Goal: Task Accomplishment & Management: Complete application form

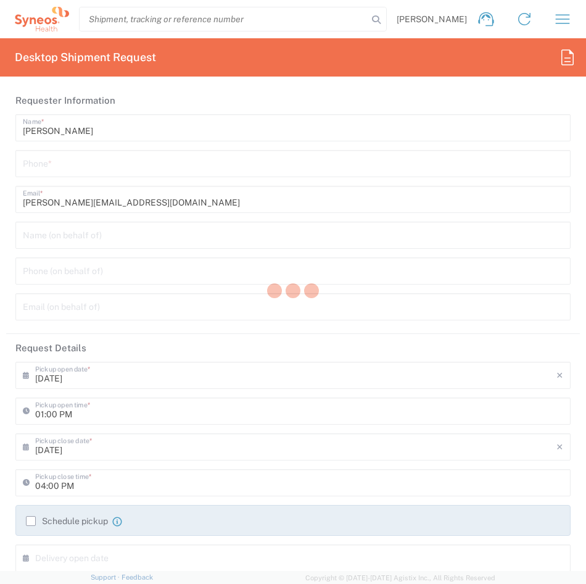
type input "3243"
type input "INC Research Clin Svcs [GEOGRAPHIC_DATA]"
type input "[GEOGRAPHIC_DATA]"
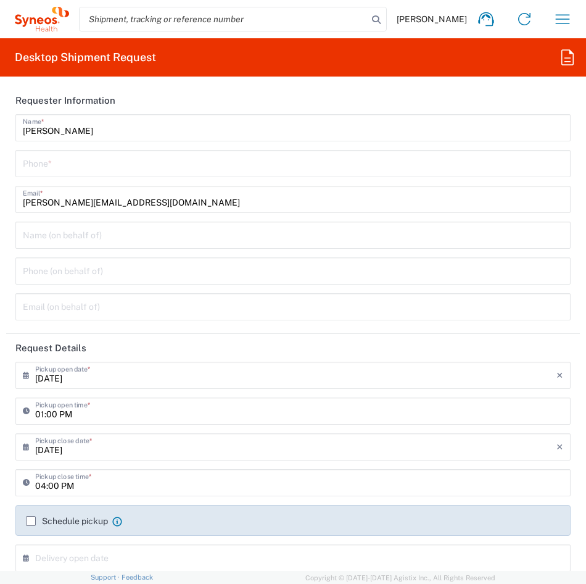
click at [67, 168] on input "tel" at bounding box center [293, 163] width 541 height 22
type input "5625952744"
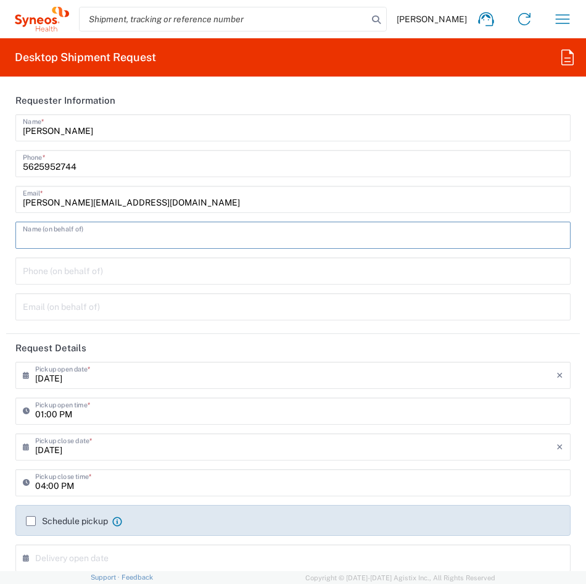
click at [61, 242] on input "text" at bounding box center [293, 234] width 541 height 22
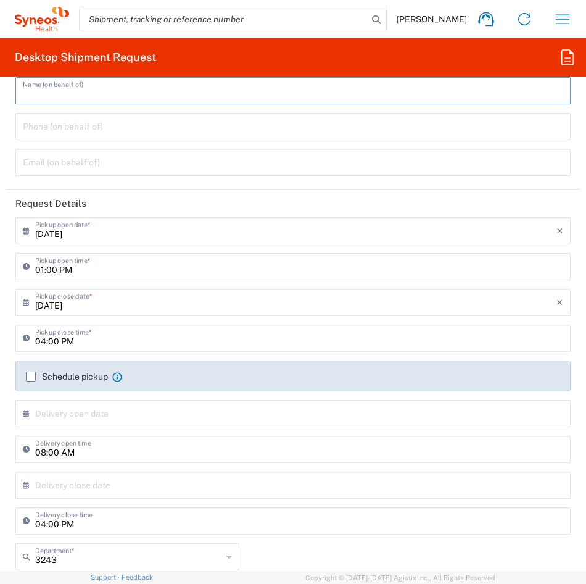
scroll to position [185, 0]
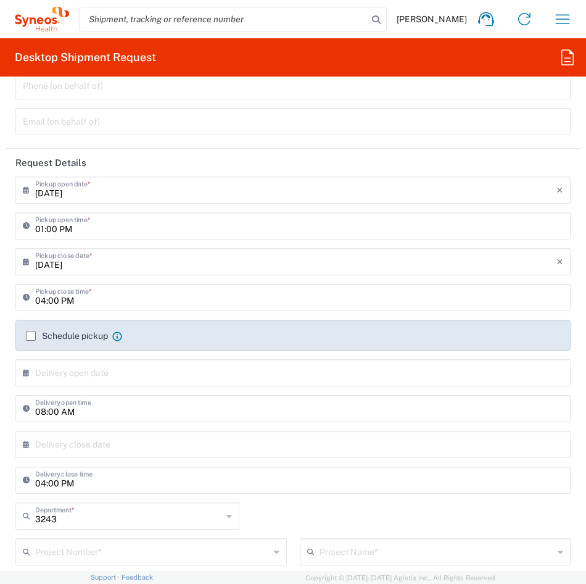
click at [83, 194] on input "[DATE]" at bounding box center [295, 189] width 521 height 22
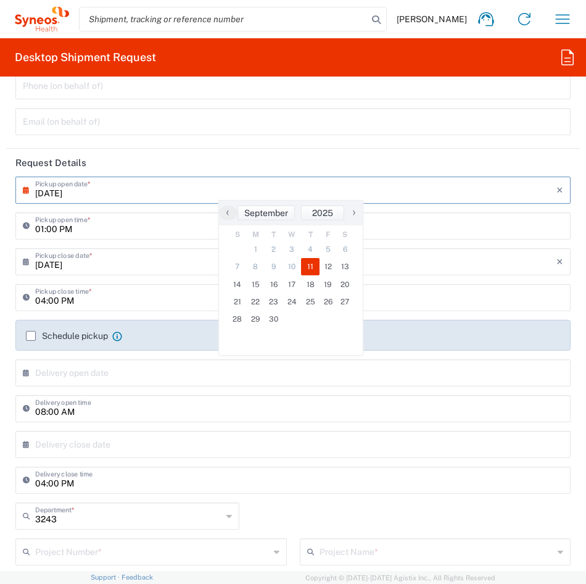
click at [53, 193] on input "[DATE]" at bounding box center [295, 189] width 521 height 22
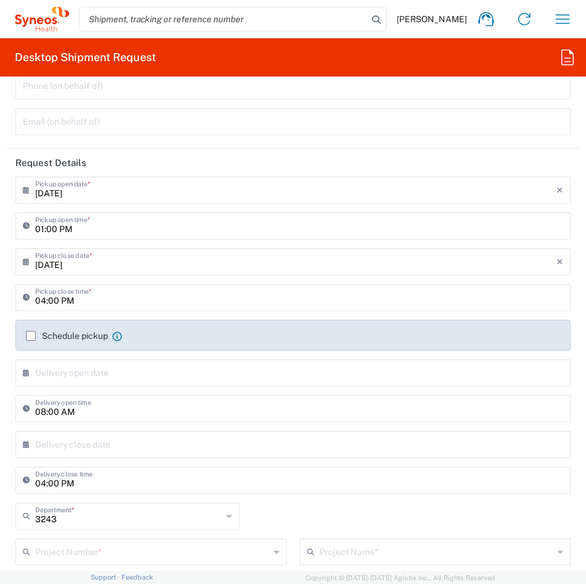
click at [60, 195] on input "[DATE]" at bounding box center [295, 189] width 521 height 22
click at [57, 194] on input "[DATE]" at bounding box center [295, 189] width 521 height 22
click at [53, 193] on input "[DATE]" at bounding box center [295, 189] width 521 height 22
click at [52, 193] on input "[DATE]" at bounding box center [295, 189] width 521 height 22
click at [100, 203] on div "[DATE] × Pickup open date *" at bounding box center [292, 189] width 555 height 27
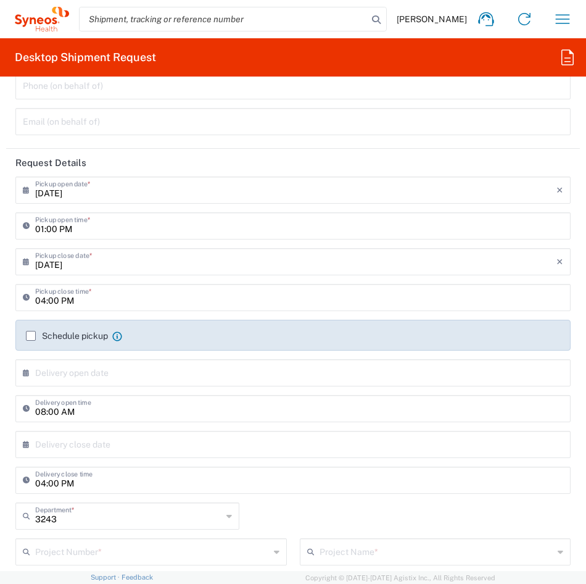
click at [45, 186] on input "[DATE]" at bounding box center [295, 189] width 521 height 22
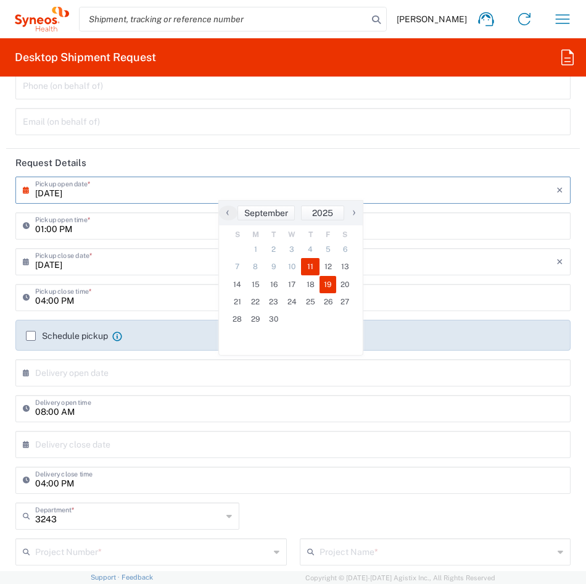
type input "[DATE]"
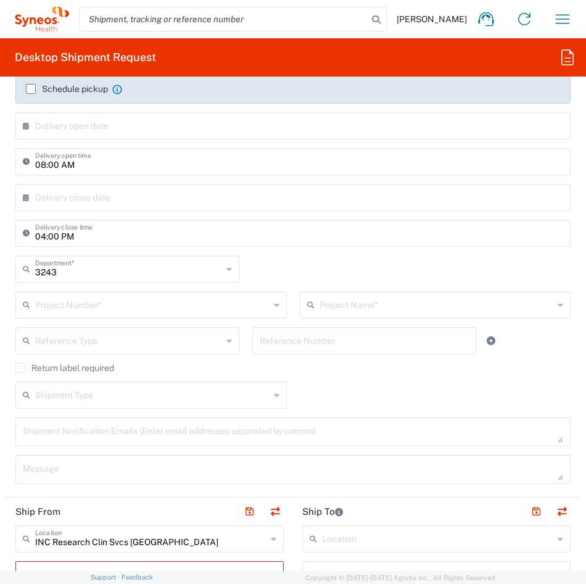
scroll to position [494, 0]
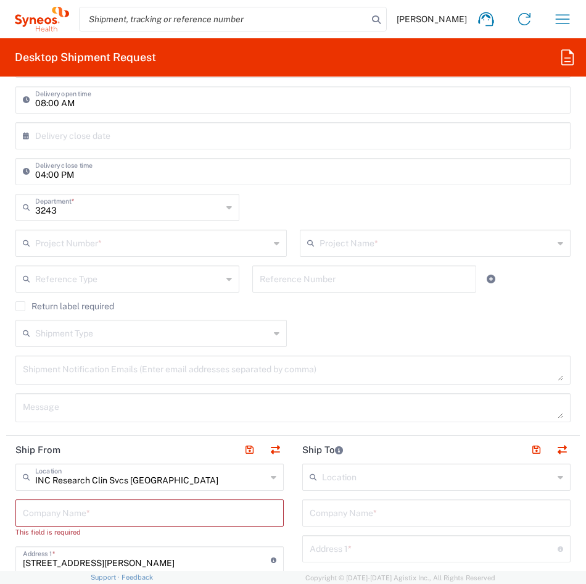
click at [98, 247] on input "text" at bounding box center [152, 242] width 234 height 22
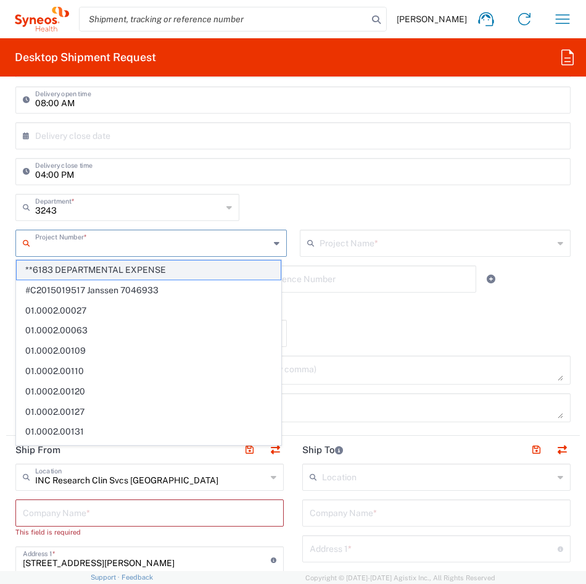
click at [110, 270] on span "**6183 DEPARTMENTAL EXPENSE" at bounding box center [149, 269] width 264 height 19
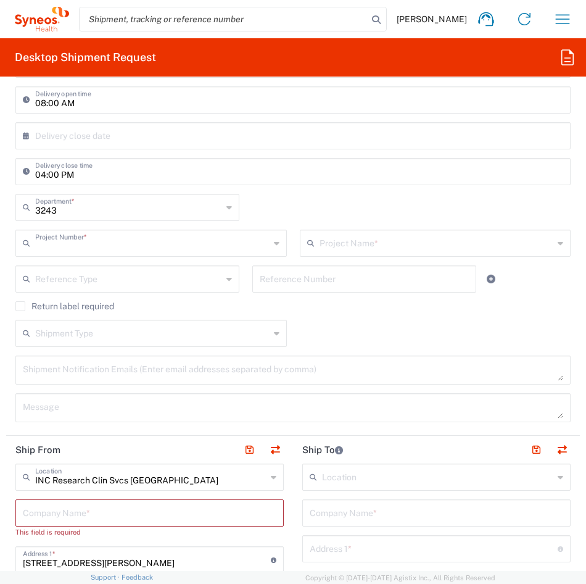
type input "**6183 DEPARTMENTAL EXPENSE"
type input "6183"
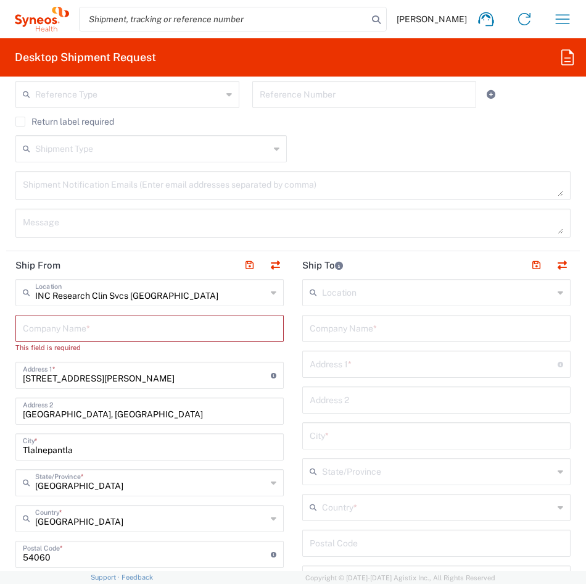
scroll to position [679, 0]
click at [142, 296] on input "text" at bounding box center [150, 291] width 231 height 22
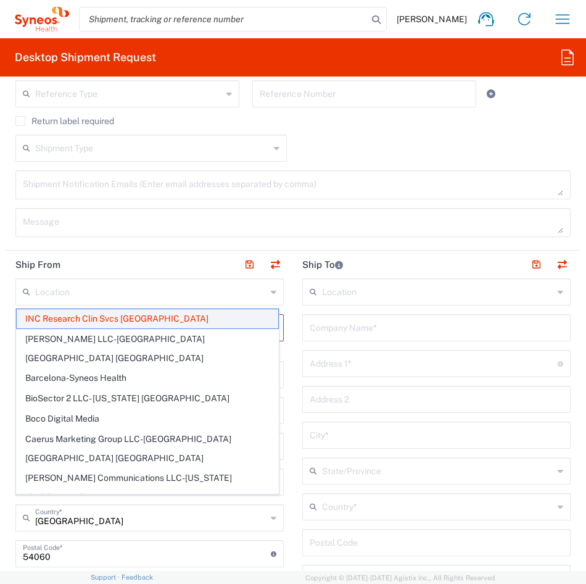
click at [125, 322] on span "INC Research Clin Svcs [GEOGRAPHIC_DATA]" at bounding box center [148, 318] width 262 height 19
click at [125, 316] on input "text" at bounding box center [150, 327] width 254 height 22
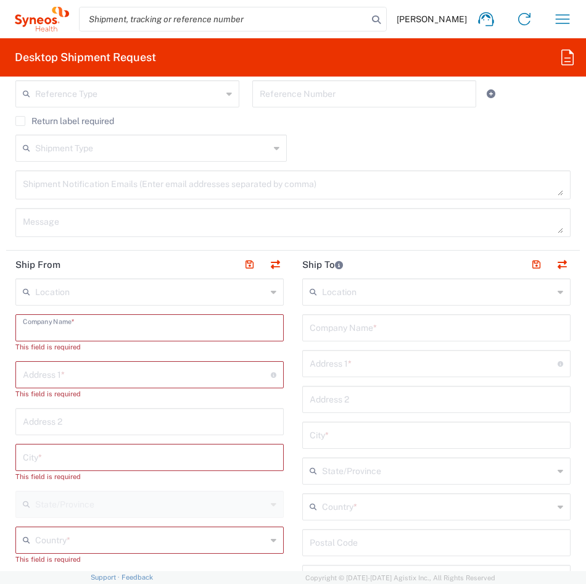
drag, startPoint x: 123, startPoint y: 325, endPoint x: 117, endPoint y: 298, distance: 27.1
click at [123, 325] on input "text" at bounding box center [150, 327] width 254 height 22
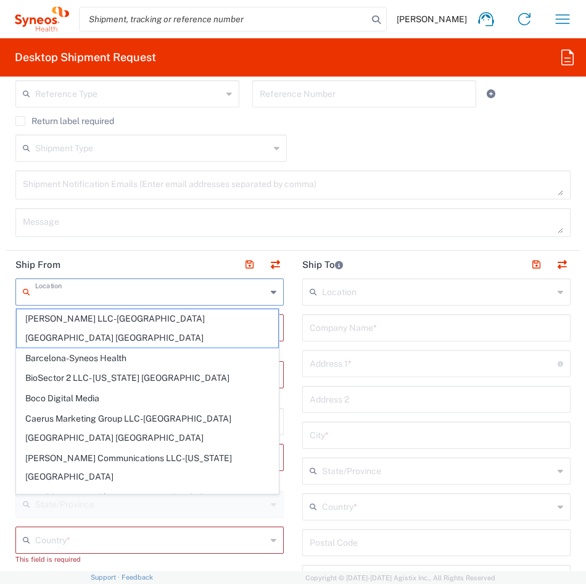
click at [114, 297] on input "text" at bounding box center [150, 291] width 231 height 22
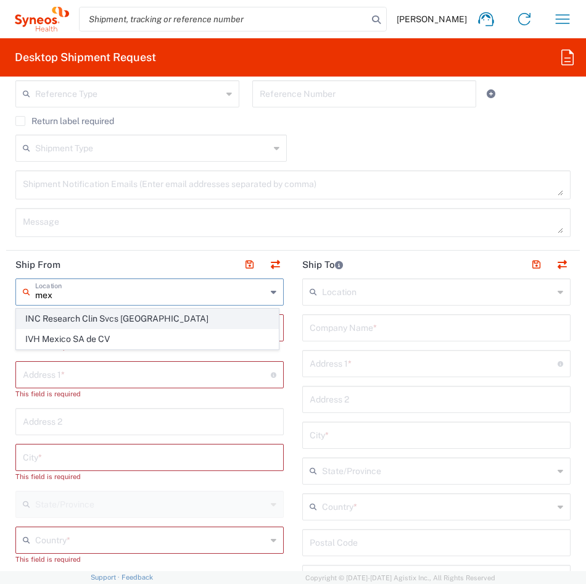
click at [133, 319] on span "INC Research Clin Svcs [GEOGRAPHIC_DATA]" at bounding box center [148, 318] width 262 height 19
type input "INC Research Clin Svcs [GEOGRAPHIC_DATA]"
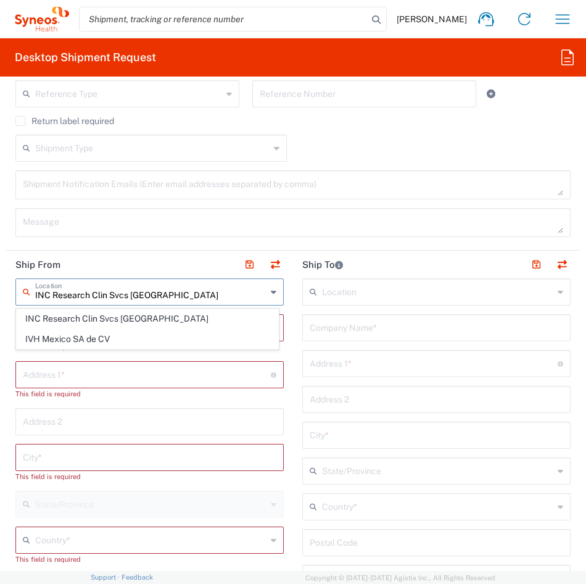
type input "INC Research Clin Svcs [GEOGRAPHIC_DATA]"
type input "[STREET_ADDRESS][PERSON_NAME]"
type input "[GEOGRAPHIC_DATA], [GEOGRAPHIC_DATA]"
type input "Tlalnepantla"
type input "[GEOGRAPHIC_DATA]"
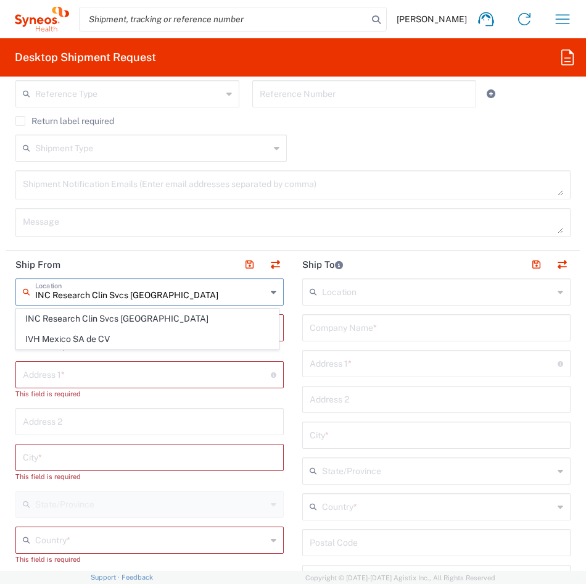
type input "54060"
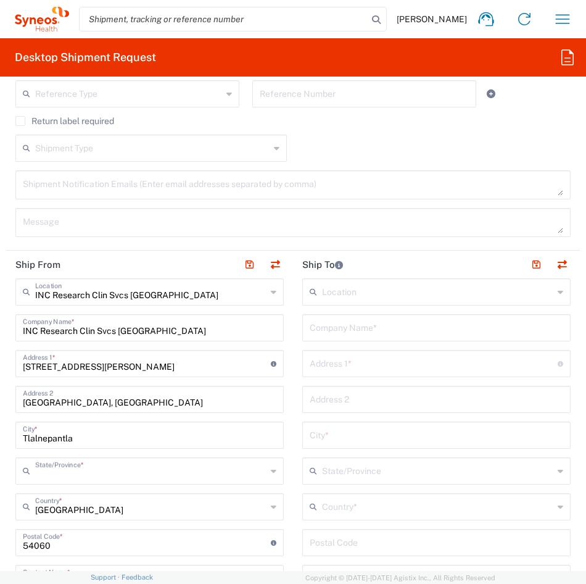
type input "[GEOGRAPHIC_DATA]"
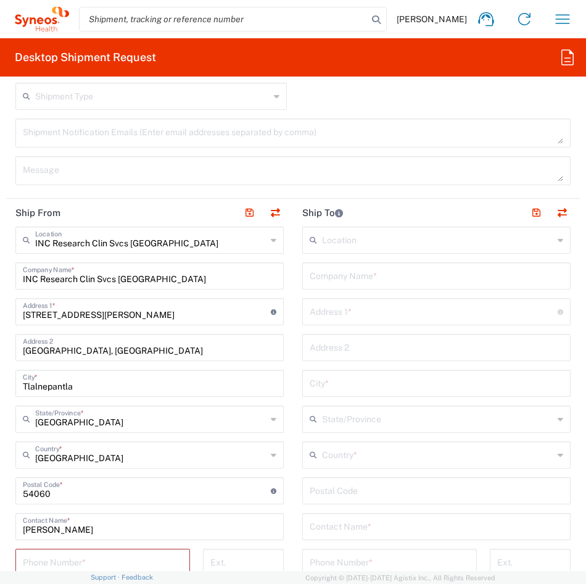
scroll to position [864, 0]
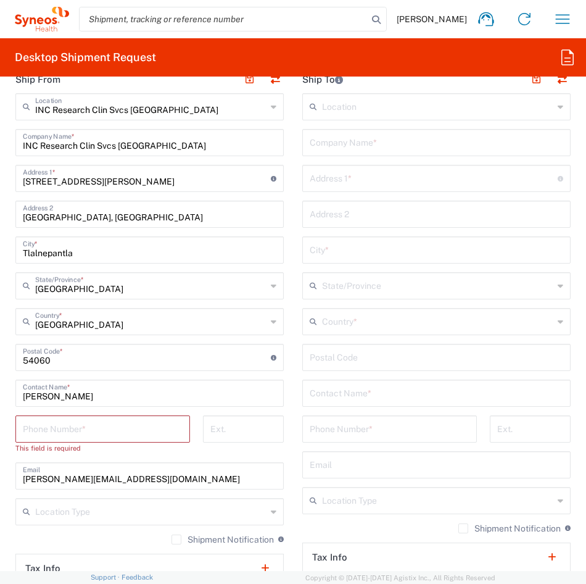
click at [49, 393] on input "[PERSON_NAME]" at bounding box center [150, 392] width 254 height 22
click at [60, 398] on input "[PERSON_NAME]" at bounding box center [150, 392] width 254 height 22
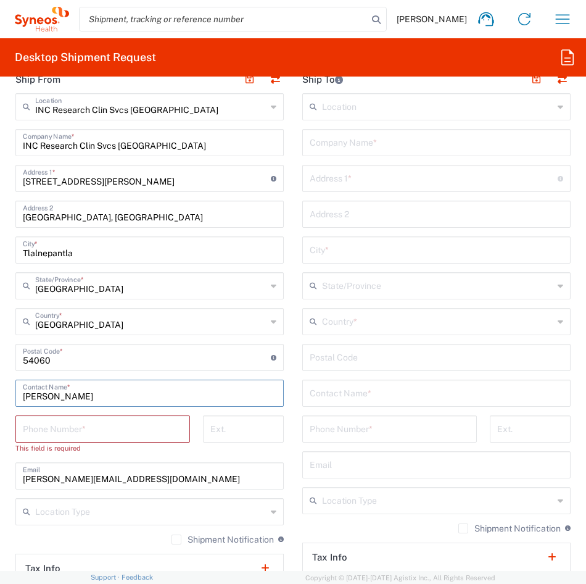
click at [60, 398] on input "[PERSON_NAME]" at bounding box center [150, 392] width 254 height 22
type input "[PERSON_NAME]"
click at [104, 419] on input "tel" at bounding box center [103, 428] width 160 height 22
click at [75, 429] on input "tel" at bounding box center [103, 428] width 160 height 22
paste input "52 55 6599 7772"
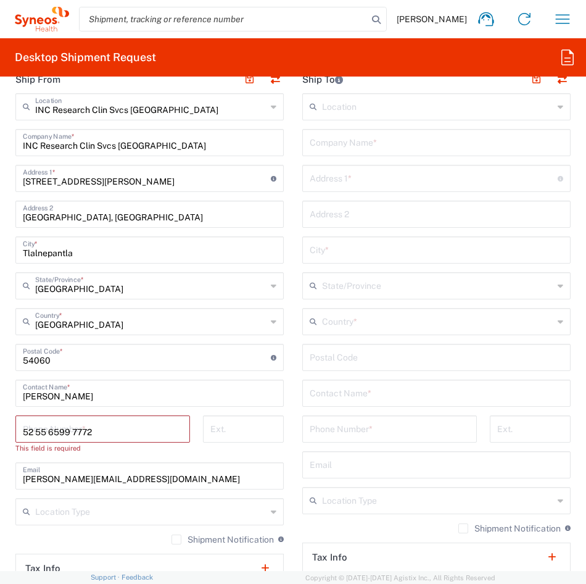
click at [133, 436] on input "52 55 6599 7772" at bounding box center [103, 428] width 160 height 22
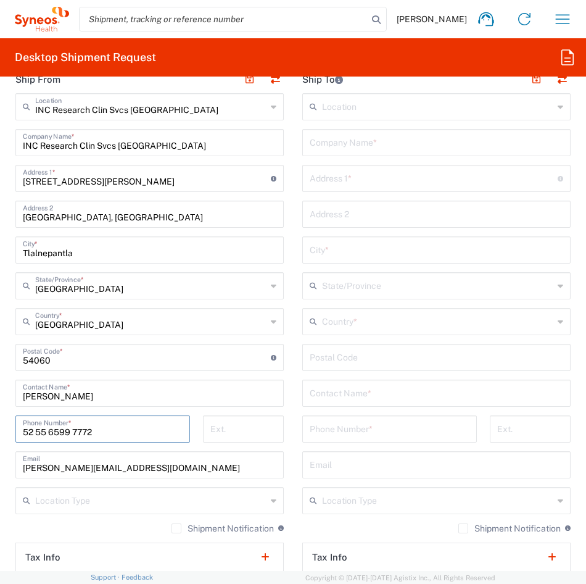
paste input "52 55 6599 7772"
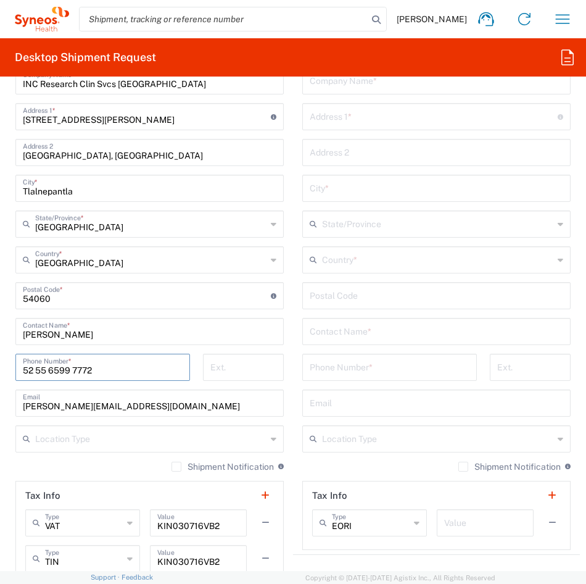
type input "52 55 6599 7772"
drag, startPoint x: 75, startPoint y: 408, endPoint x: 2, endPoint y: 412, distance: 72.9
click at [2, 412] on form "Requester Information [PERSON_NAME] Name * [PHONE_NUMBER] Phone * [PERSON_NAME]…" at bounding box center [293, 407] width 586 height 2493
click at [462, 360] on input "tel" at bounding box center [390, 366] width 160 height 22
click at [94, 409] on input "[EMAIL_ADDRESS][DOMAIN_NAME]" at bounding box center [150, 402] width 254 height 22
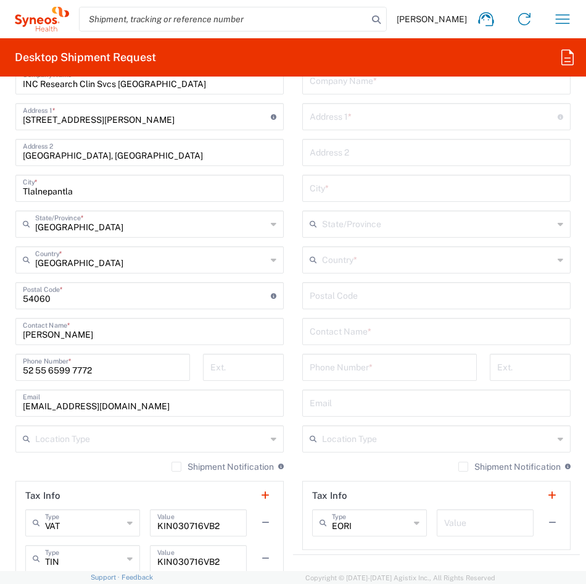
click at [94, 409] on input "[EMAIL_ADDRESS][DOMAIN_NAME]" at bounding box center [150, 402] width 254 height 22
click at [109, 405] on input "[EMAIL_ADDRESS][DOMAIN_NAME]" at bounding box center [150, 402] width 254 height 22
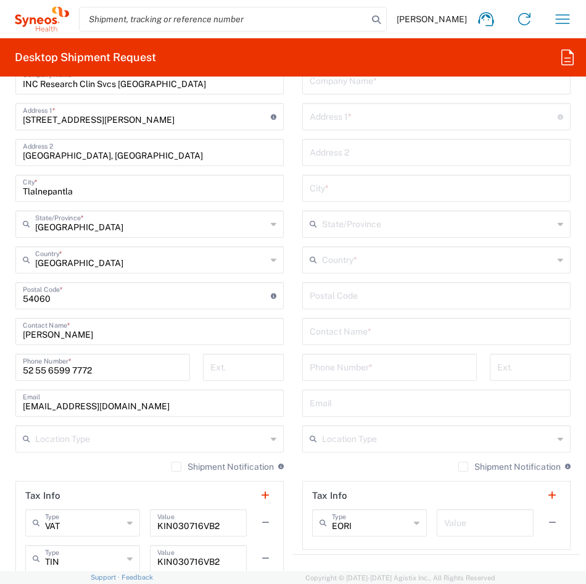
click at [109, 405] on input "[EMAIL_ADDRESS][DOMAIN_NAME]" at bounding box center [150, 402] width 254 height 22
click at [39, 401] on input "[EMAIL_ADDRESS][DOMAIN_NAME]" at bounding box center [150, 402] width 254 height 22
click at [40, 401] on input "[EMAIL_ADDRESS][DOMAIN_NAME]" at bounding box center [150, 402] width 254 height 22
click at [41, 401] on input "[EMAIL_ADDRESS][DOMAIN_NAME]" at bounding box center [150, 402] width 254 height 22
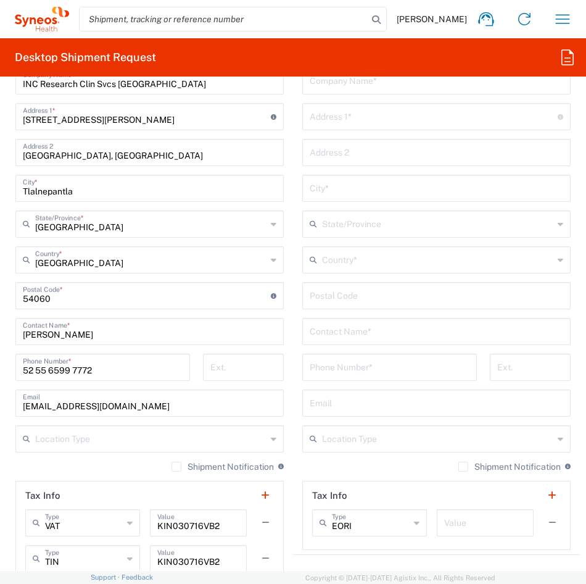
click at [106, 405] on input "[EMAIL_ADDRESS][DOMAIN_NAME]" at bounding box center [150, 402] width 254 height 22
paste input "[EMAIL_ADDRESS][PERSON_NAME]"
click at [150, 408] on input "ca@syneoshealth.comariadelcarmen.[PERSON_NAME]@syneoshealth.comm" at bounding box center [150, 402] width 254 height 22
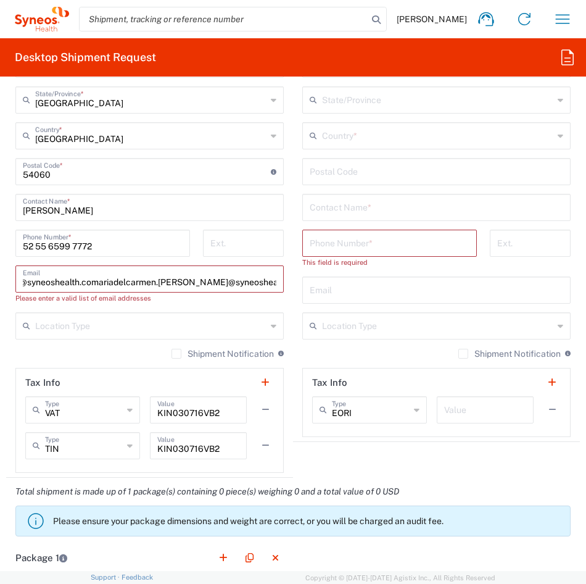
scroll to position [1049, 0]
type input "[EMAIL_ADDRESS][DOMAIN_NAME]"
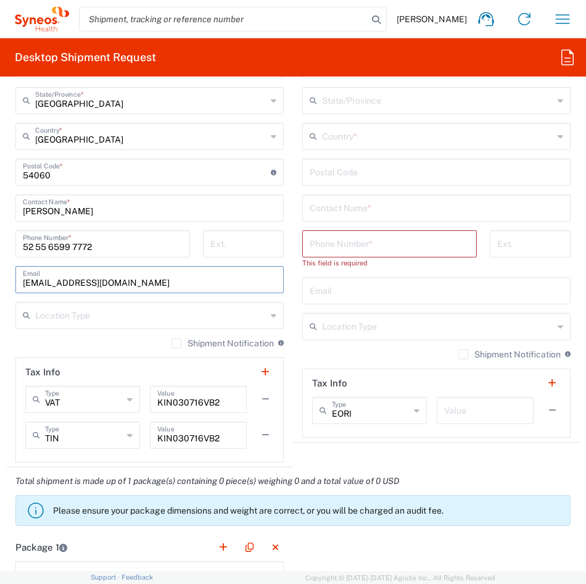
scroll to position [0, 0]
click at [105, 283] on input "[EMAIL_ADDRESS][DOMAIN_NAME]" at bounding box center [150, 279] width 254 height 22
paste input "[EMAIL_ADDRESS][PERSON_NAME][DOMAIN_NAME]"
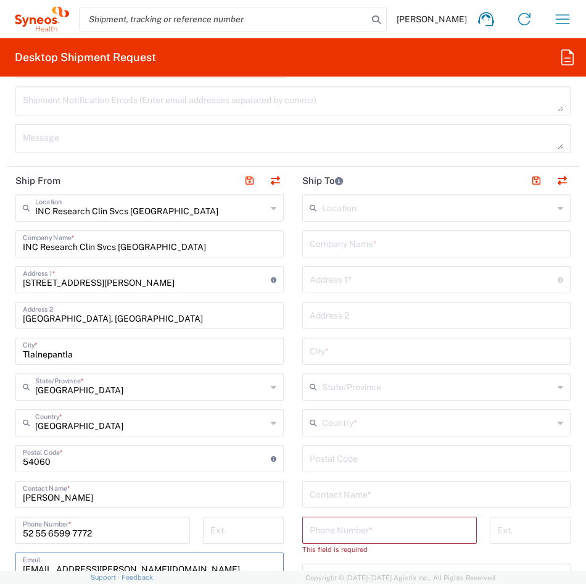
scroll to position [740, 0]
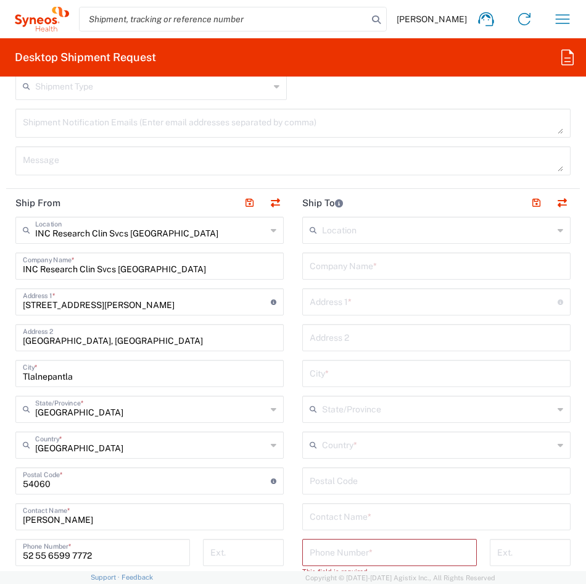
type input "[EMAIL_ADDRESS][PERSON_NAME][DOMAIN_NAME]"
click at [370, 262] on input "text" at bounding box center [437, 265] width 254 height 22
click at [369, 269] on input "text" at bounding box center [437, 265] width 254 height 22
click at [369, 269] on input "[PERSON_NAME]" at bounding box center [437, 265] width 254 height 22
click at [363, 270] on input "Jardin resilvencial Plata 152" at bounding box center [437, 265] width 254 height 22
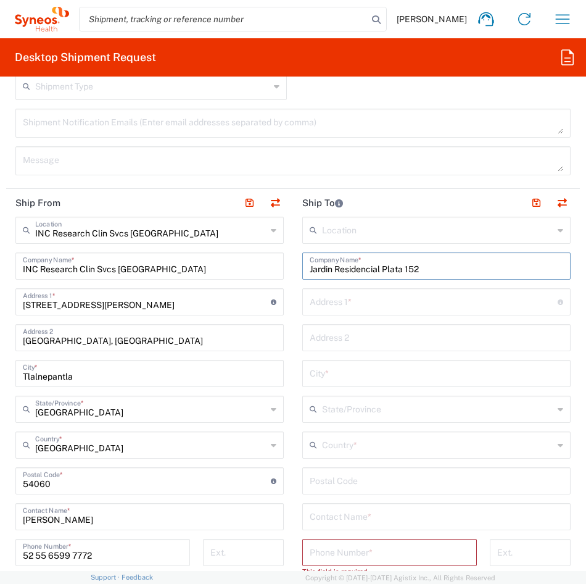
drag, startPoint x: 469, startPoint y: 259, endPoint x: 392, endPoint y: 263, distance: 77.3
click at [469, 260] on input "Jardin Residencial Plata 152" at bounding box center [437, 265] width 254 height 22
click at [392, 263] on input "Jardin Residencial Plata 152" at bounding box center [437, 265] width 254 height 22
type input "Jardin Residencial Palta 152"
click at [397, 302] on input "text" at bounding box center [434, 301] width 248 height 22
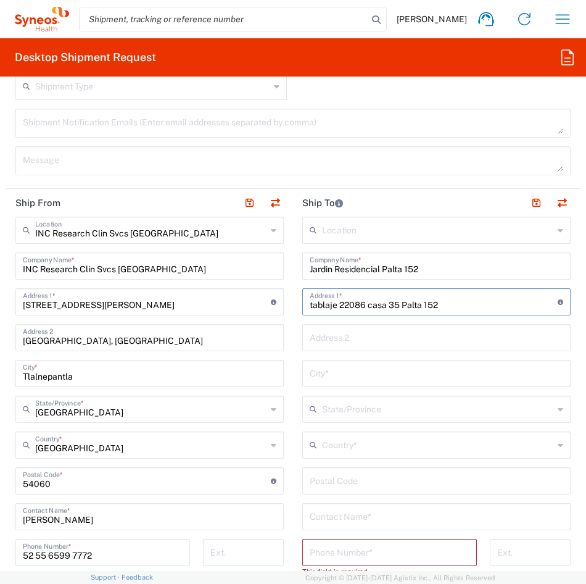
type input "tablaje 22086 casa 35 Palta 152"
click at [384, 343] on input "text" at bounding box center [437, 337] width 254 height 22
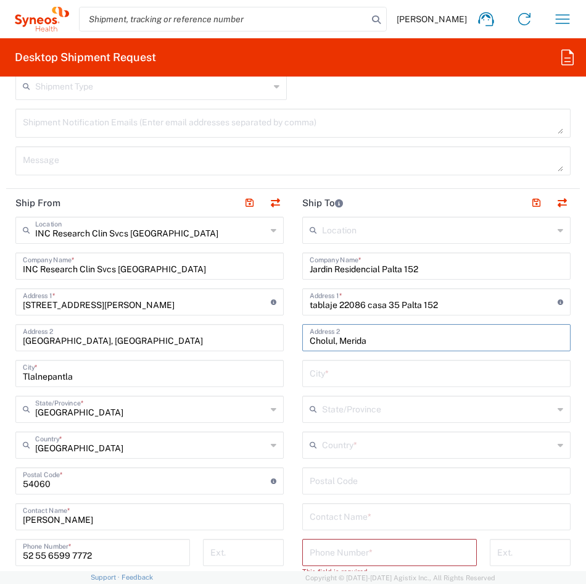
type input "Cholul, Merida"
click at [365, 442] on input "text" at bounding box center [437, 444] width 231 height 22
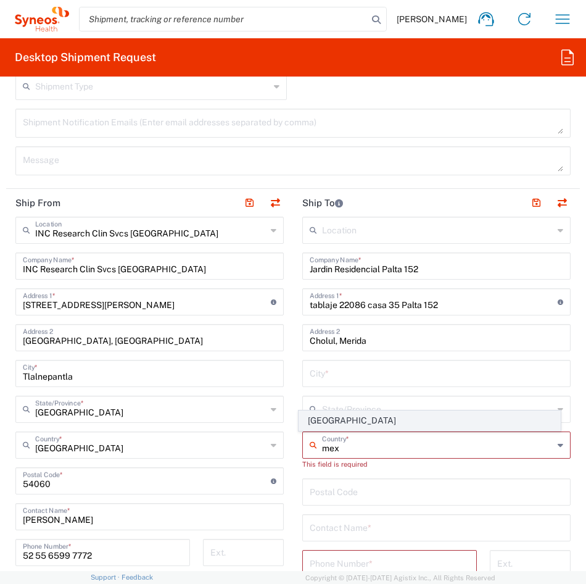
click at [309, 420] on span "[GEOGRAPHIC_DATA]" at bounding box center [430, 420] width 262 height 19
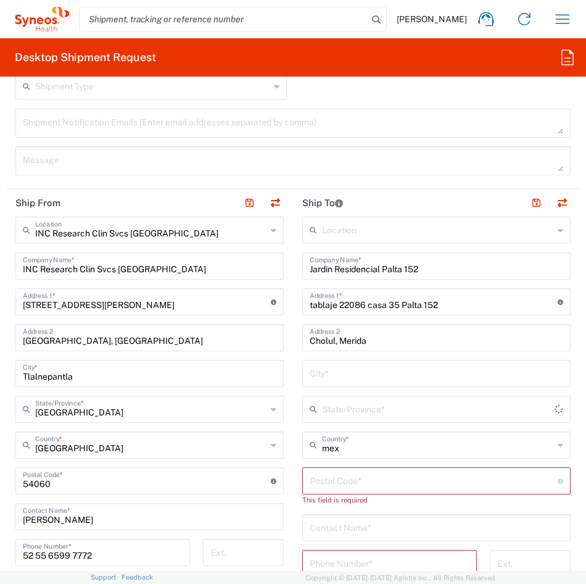
type input "[GEOGRAPHIC_DATA]"
click at [354, 411] on input "text" at bounding box center [437, 408] width 231 height 22
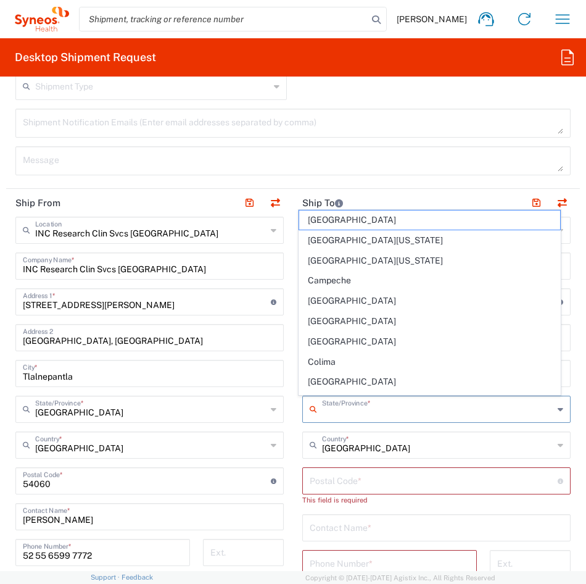
type input "t"
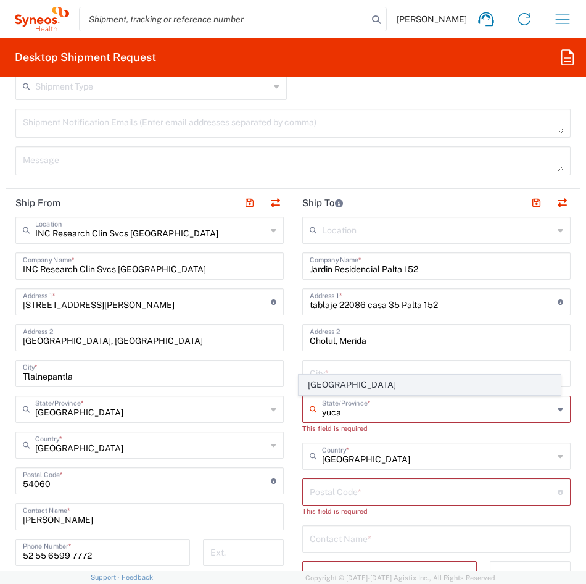
click at [333, 382] on span "[GEOGRAPHIC_DATA]" at bounding box center [430, 384] width 262 height 19
type input "[GEOGRAPHIC_DATA]"
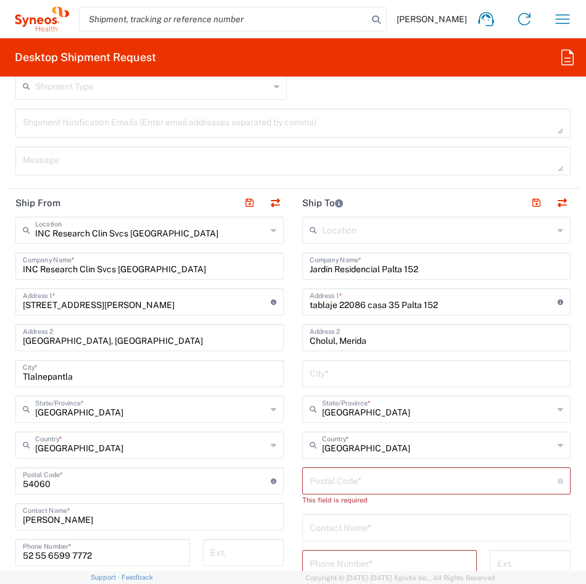
click at [333, 376] on input "text" at bounding box center [437, 373] width 254 height 22
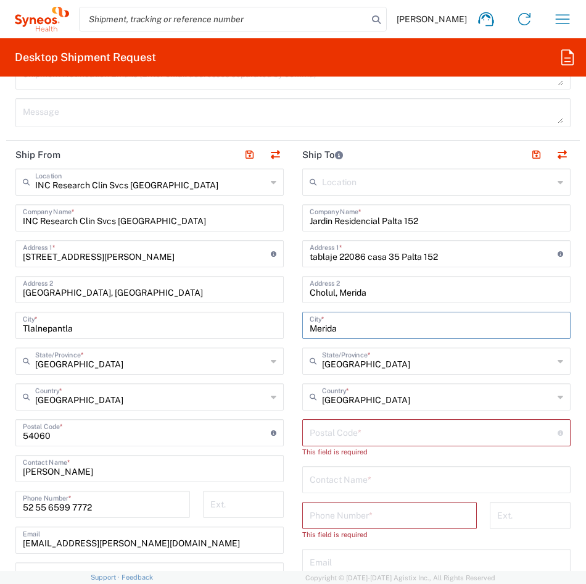
scroll to position [802, 0]
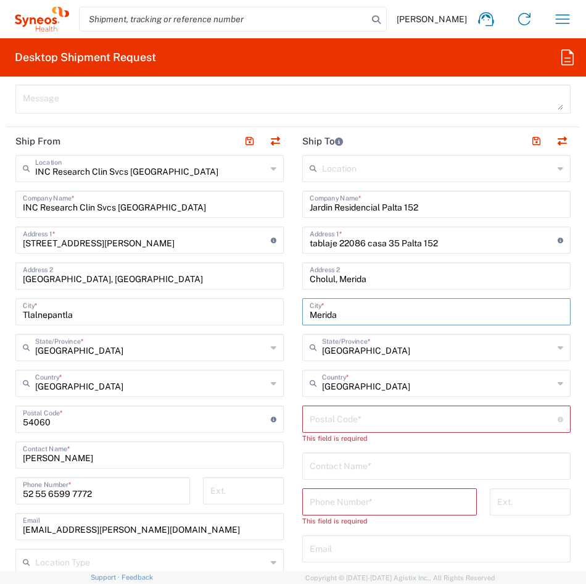
type input "Merida"
click at [383, 423] on input "undefined" at bounding box center [434, 418] width 248 height 22
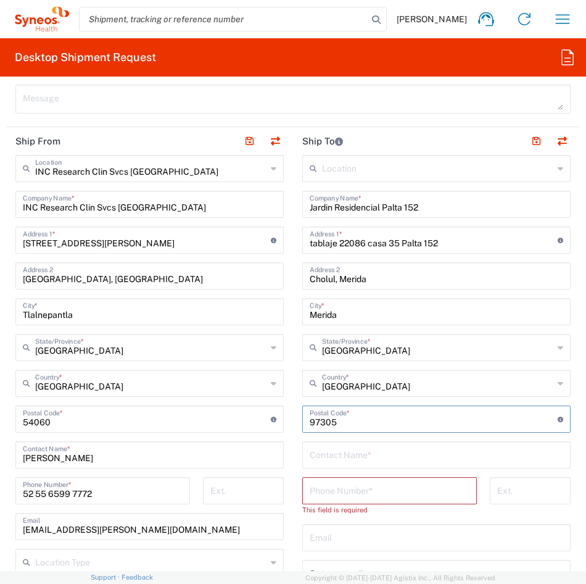
type input "97305"
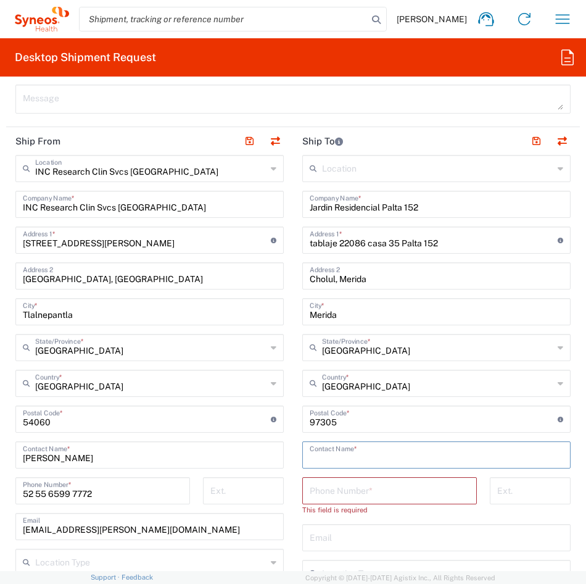
click at [377, 460] on input "text" at bounding box center [437, 454] width 254 height 22
type input "[PERSON_NAME] [PERSON_NAME]"
click at [377, 495] on input "tel" at bounding box center [390, 490] width 160 height 22
type input "6"
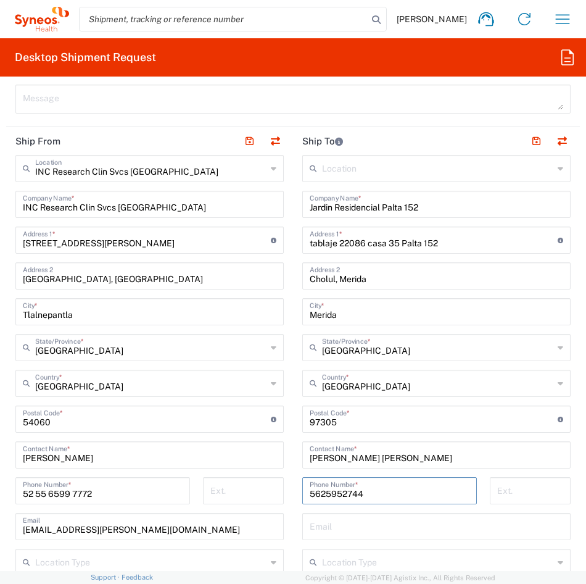
type input "5625952744"
click at [309, 512] on div "[PHONE_NUMBER] Phone Number *" at bounding box center [390, 495] width 188 height 36
click at [361, 524] on input "text" at bounding box center [437, 526] width 254 height 22
click at [370, 531] on input "text" at bounding box center [437, 526] width 254 height 22
type input "[PERSON_NAME][EMAIL_ADDRESS][DOMAIN_NAME]"
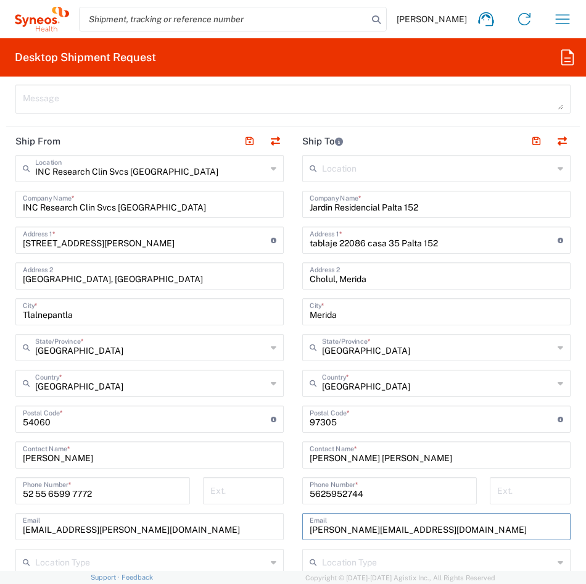
type input "[PERSON_NAME]"
type input "[PERSON_NAME][EMAIL_ADDRESS][DOMAIN_NAME]"
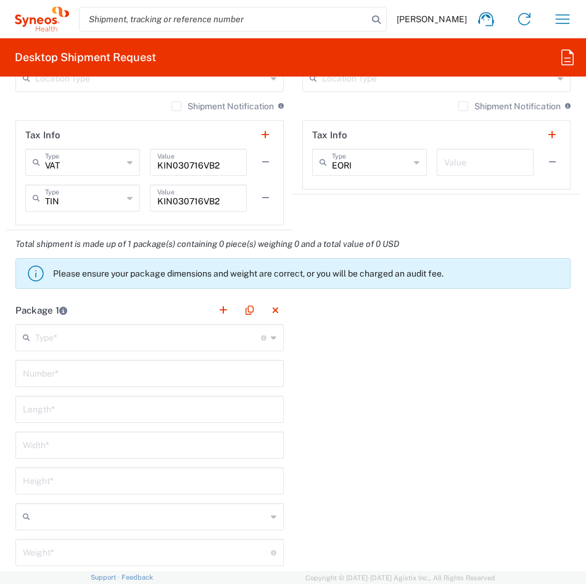
scroll to position [1296, 0]
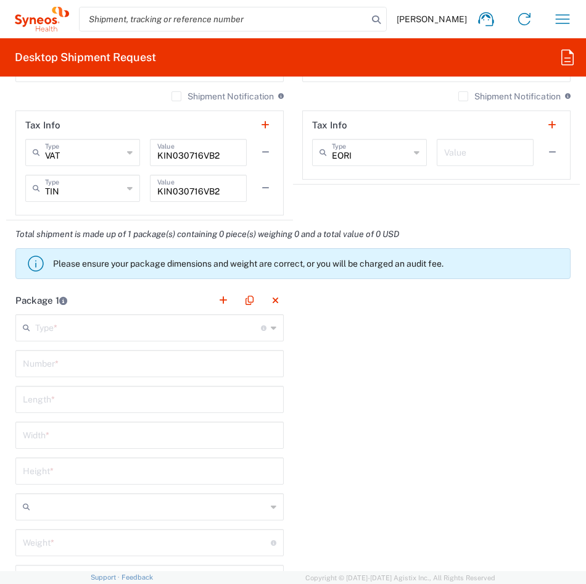
drag, startPoint x: 94, startPoint y: 329, endPoint x: 80, endPoint y: 362, distance: 35.7
click at [94, 329] on input "text" at bounding box center [148, 327] width 226 height 22
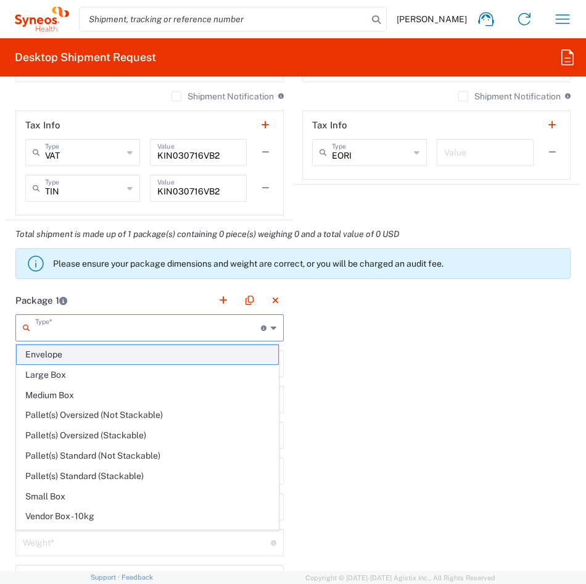
click at [80, 362] on span "Envelope" at bounding box center [148, 354] width 262 height 19
type input "Envelope"
type input "1"
type input "9.5"
type input "12.5"
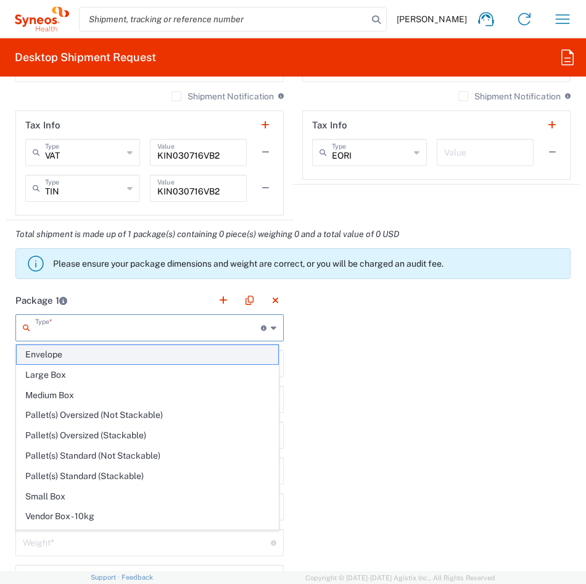
type input "0.25"
type input "in"
type input "0.45"
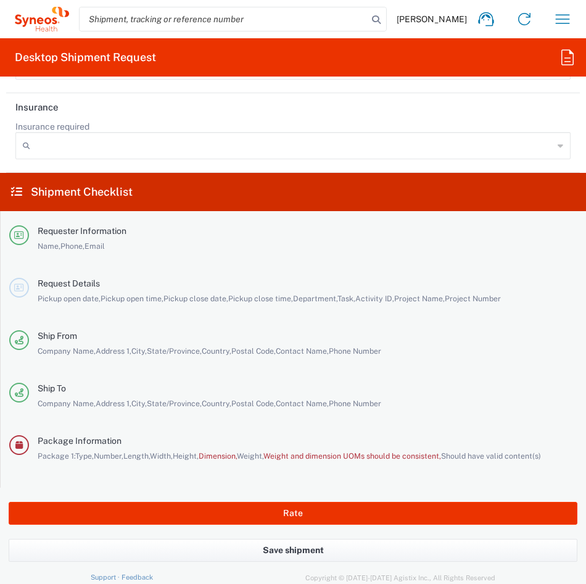
scroll to position [2448, 0]
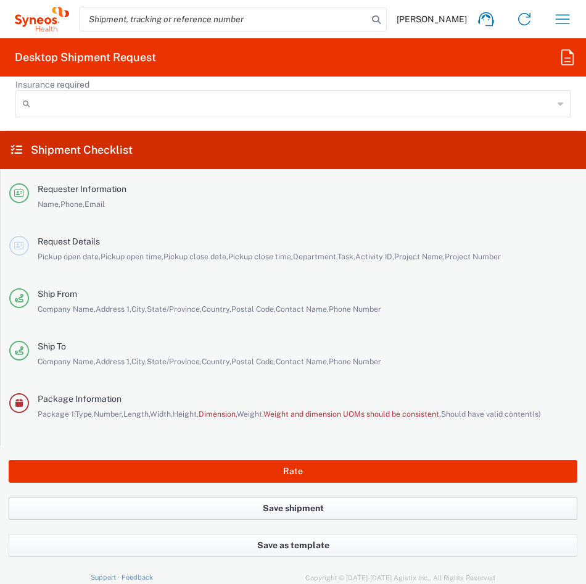
click at [294, 507] on button "Save shipment" at bounding box center [293, 508] width 569 height 23
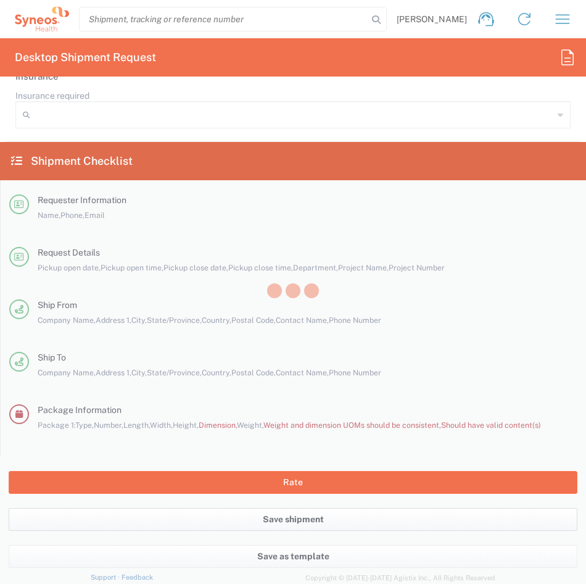
scroll to position [2460, 0]
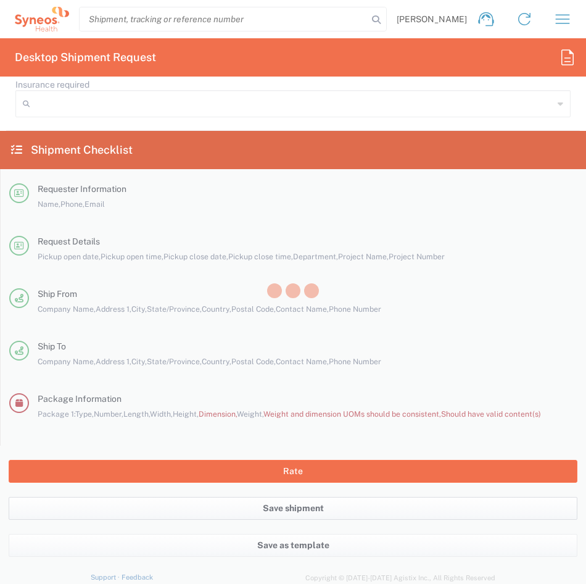
type input "**6183 DEPARTMENTAL EXPENSE"
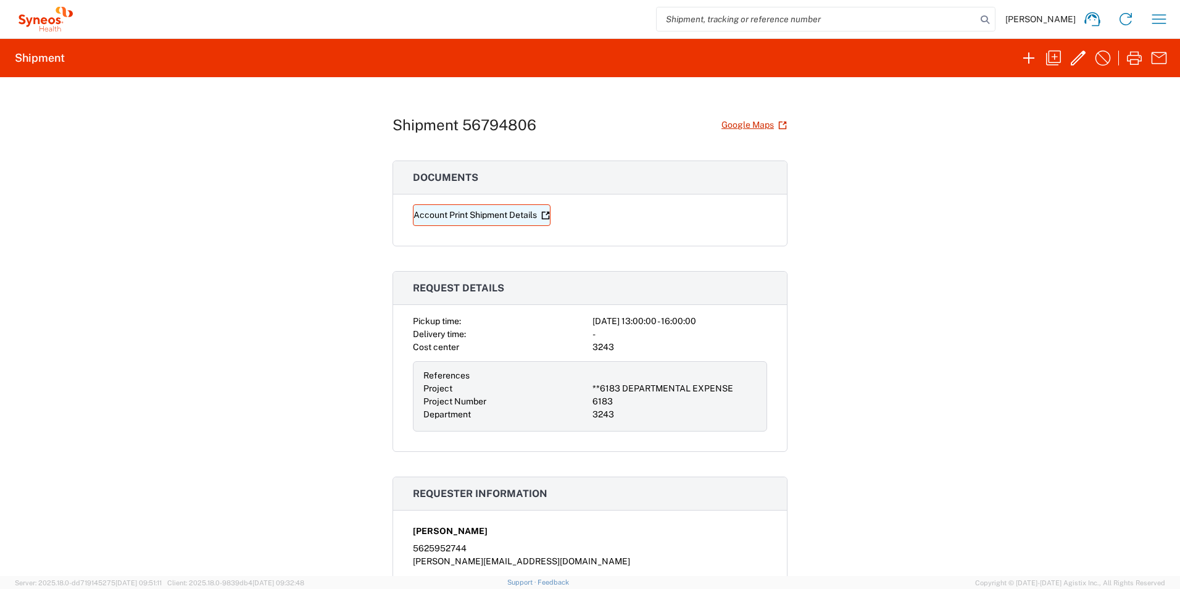
click at [487, 216] on link "Account Print Shipment Details" at bounding box center [482, 215] width 138 height 22
click at [586, 65] on button "button" at bounding box center [1158, 58] width 25 height 25
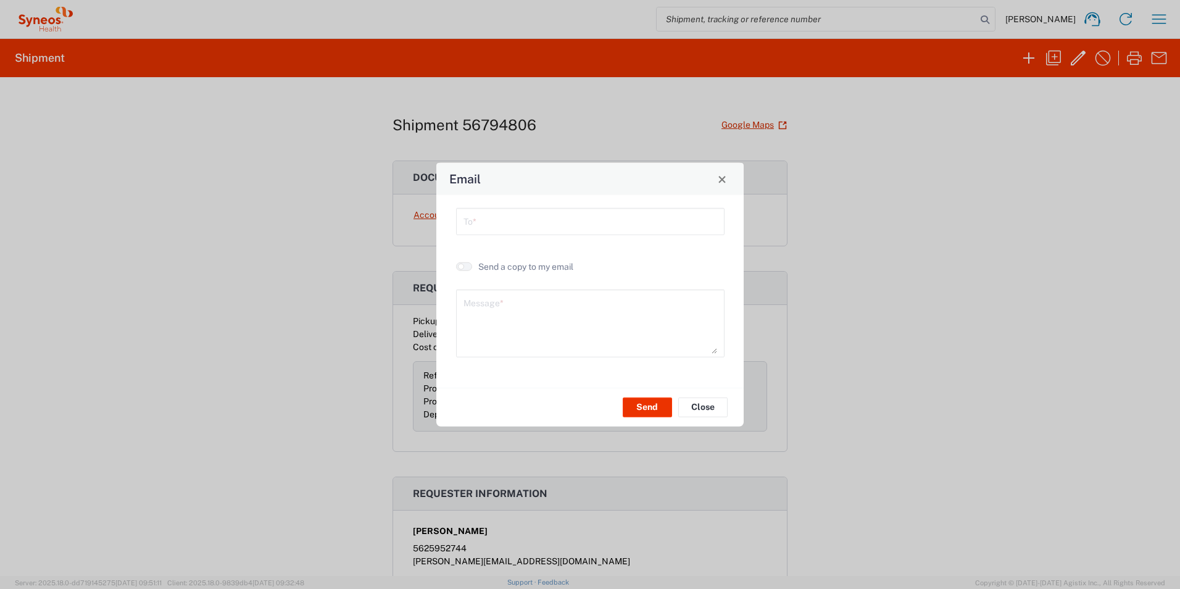
click at [581, 220] on input "text" at bounding box center [590, 221] width 254 height 22
click at [586, 176] on span "Close" at bounding box center [722, 179] width 9 height 9
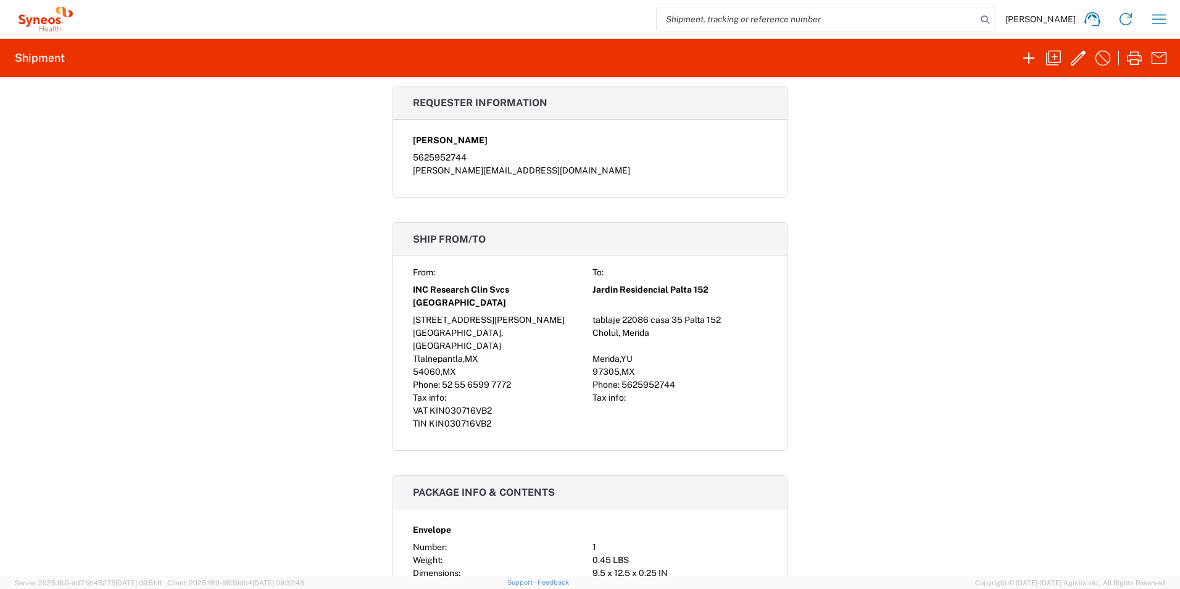
scroll to position [402, 0]
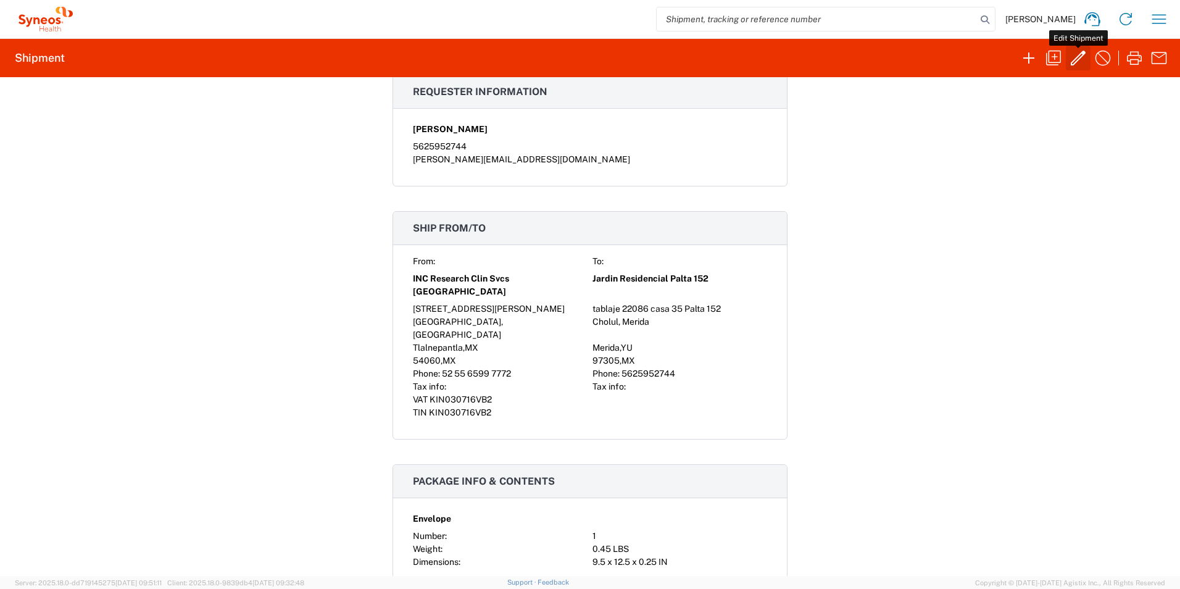
click at [586, 62] on icon "button" at bounding box center [1078, 58] width 15 height 15
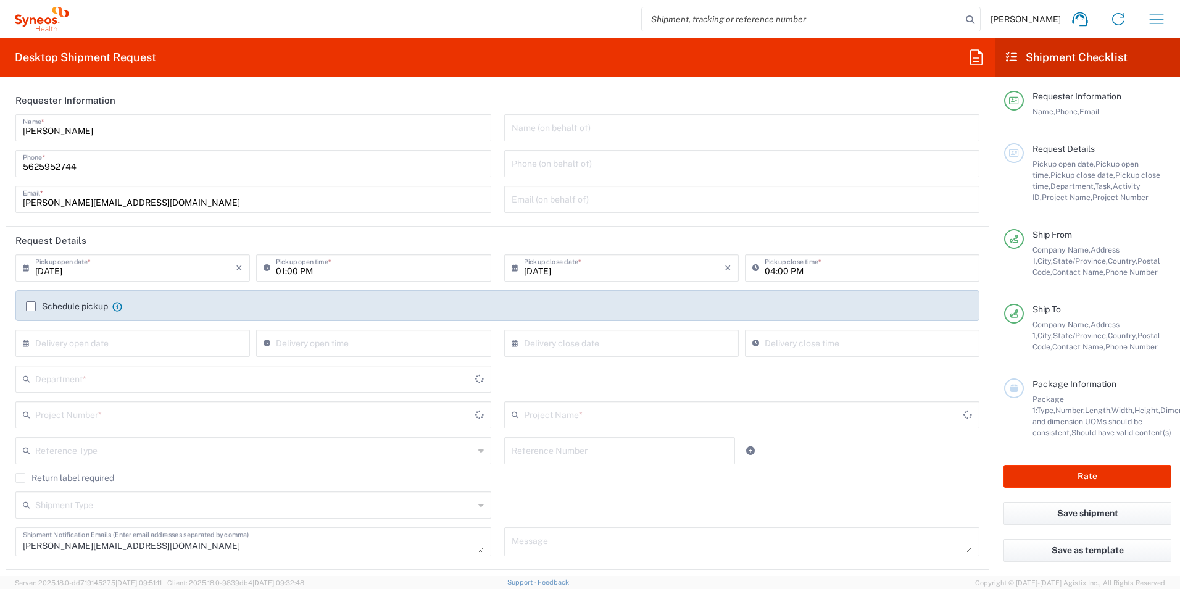
type input "**6183 DEPARTMENTAL EXPENSE"
type input "6183"
type input "[GEOGRAPHIC_DATA]"
type input "Envelope"
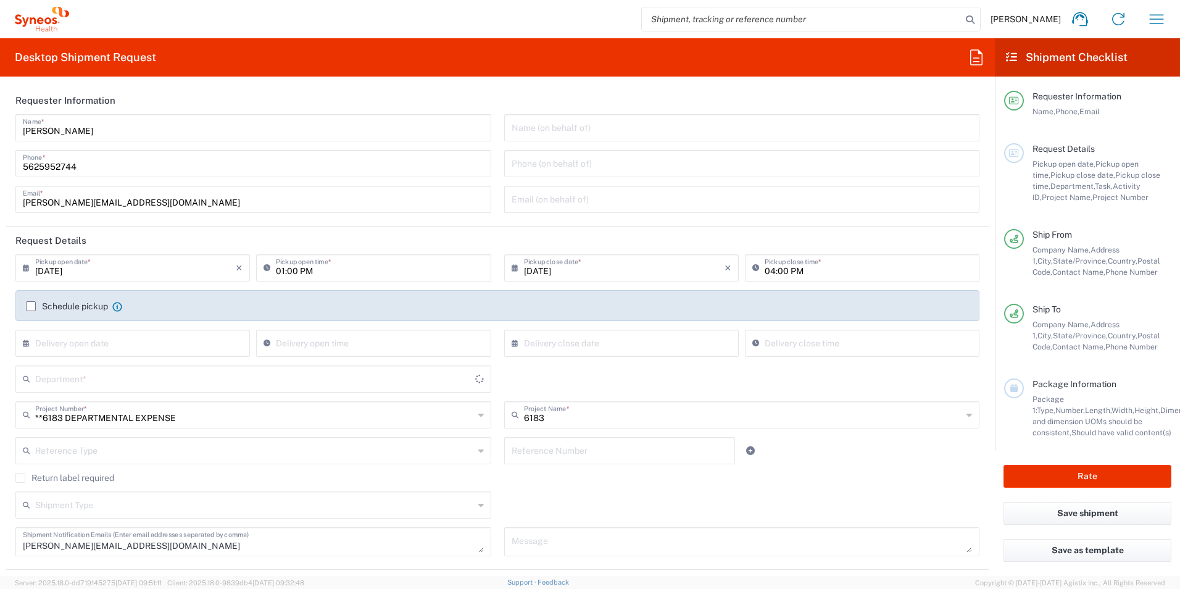
type input "3243"
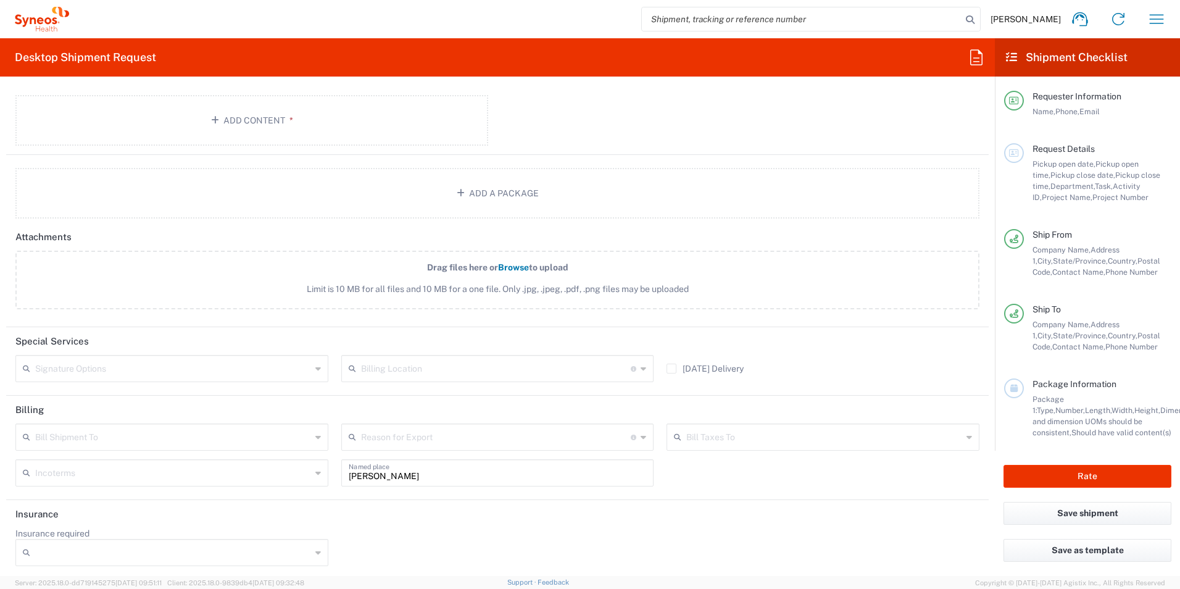
scroll to position [1342, 0]
click at [586, 478] on button "Rate" at bounding box center [1087, 476] width 168 height 23
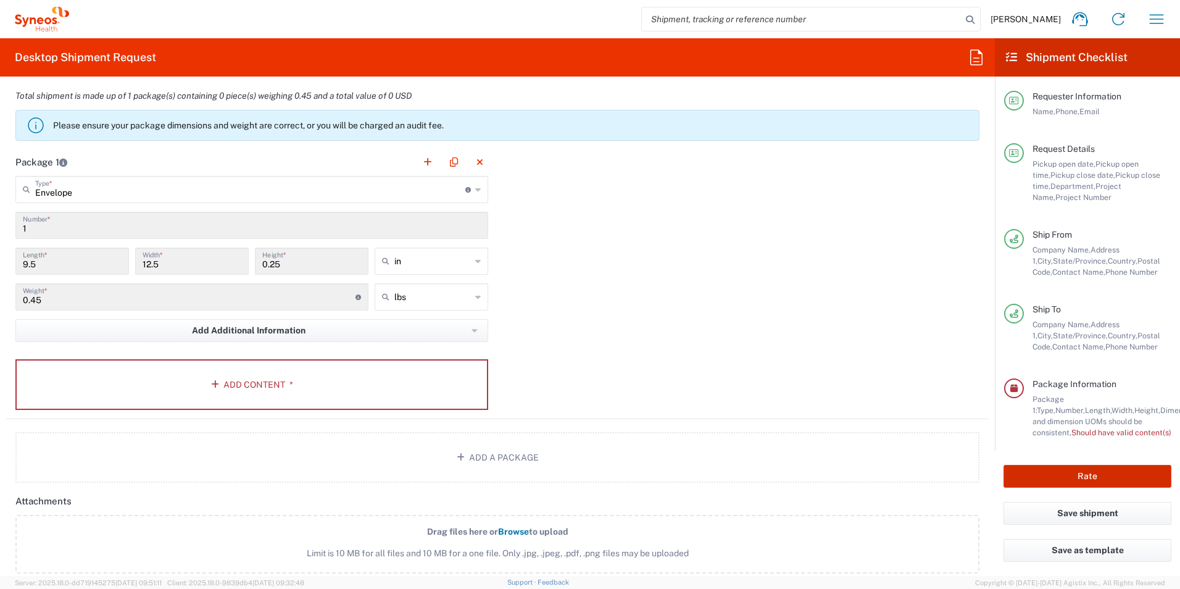
scroll to position [1095, 0]
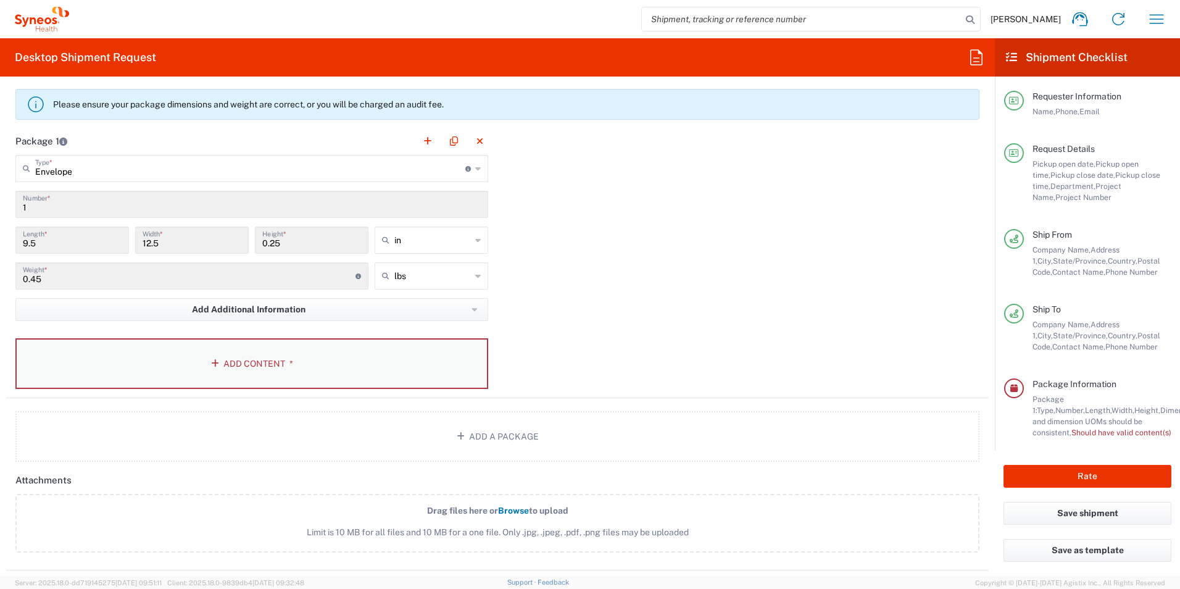
click at [247, 370] on button "Add Content *" at bounding box center [251, 363] width 473 height 51
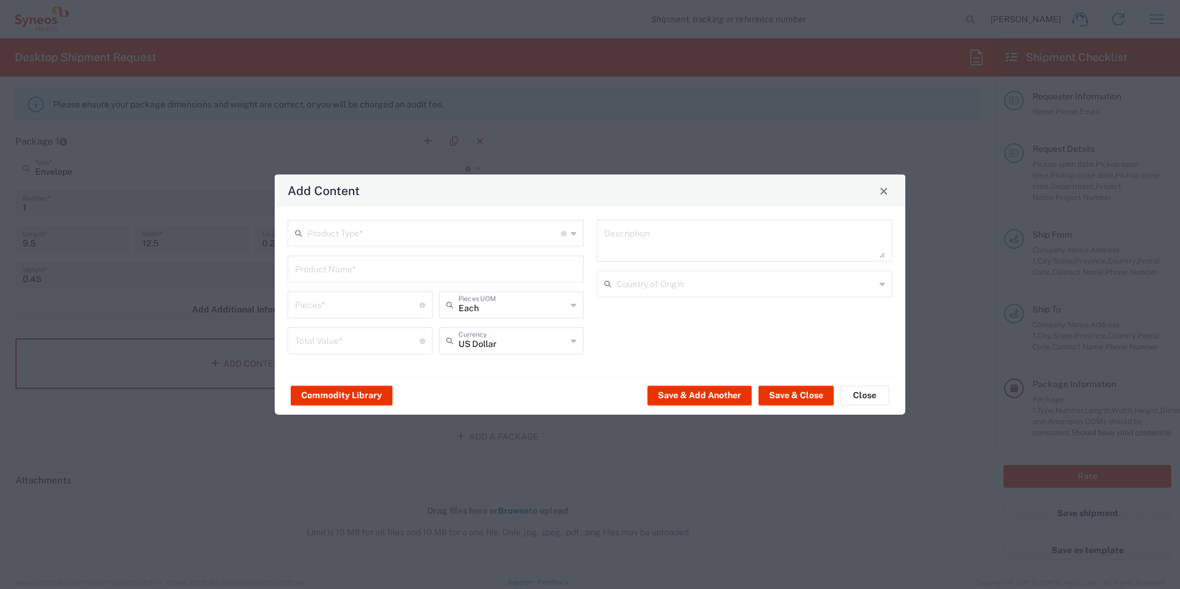
click at [318, 225] on input "text" at bounding box center [434, 233] width 254 height 22
click at [337, 265] on span "Documents" at bounding box center [436, 260] width 294 height 19
type input "Documents"
type input "1"
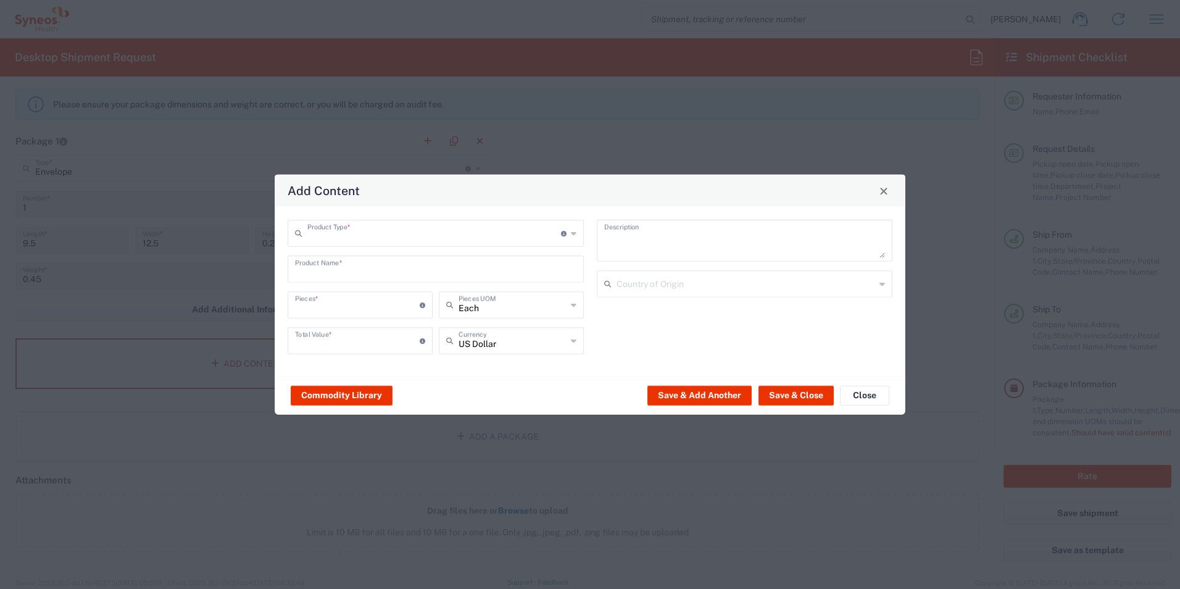
type input "1"
type textarea "Documents"
click at [586, 395] on button "Save & Close" at bounding box center [795, 395] width 75 height 20
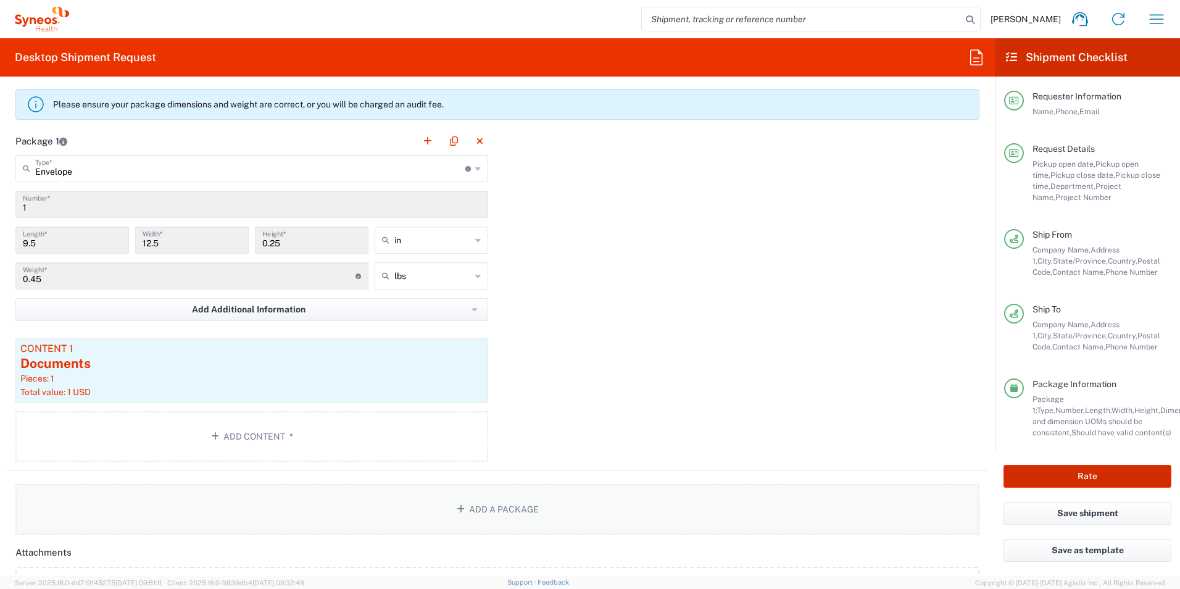
click at [586, 476] on button "Rate" at bounding box center [1087, 476] width 168 height 23
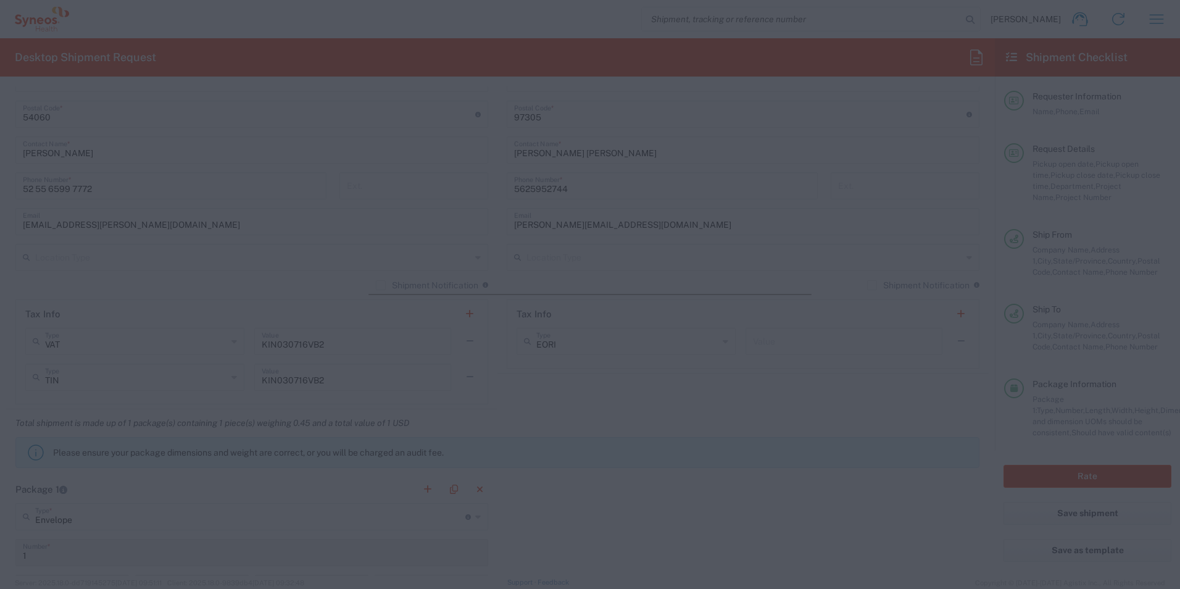
scroll to position [725, 0]
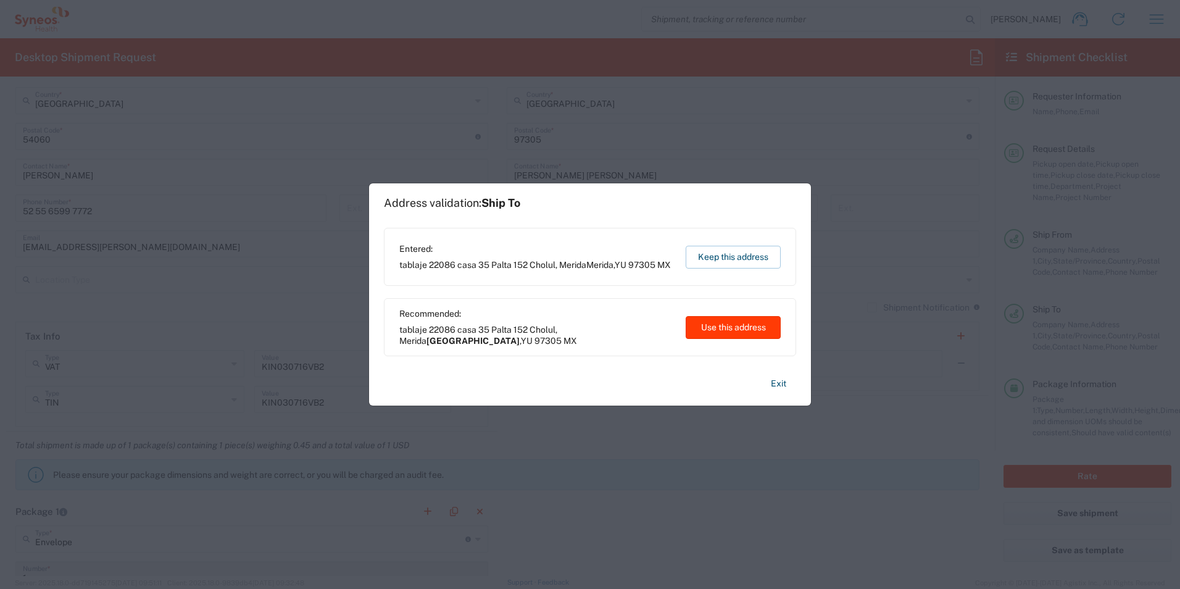
click at [586, 331] on button "Use this address" at bounding box center [733, 327] width 95 height 23
type input "[GEOGRAPHIC_DATA]"
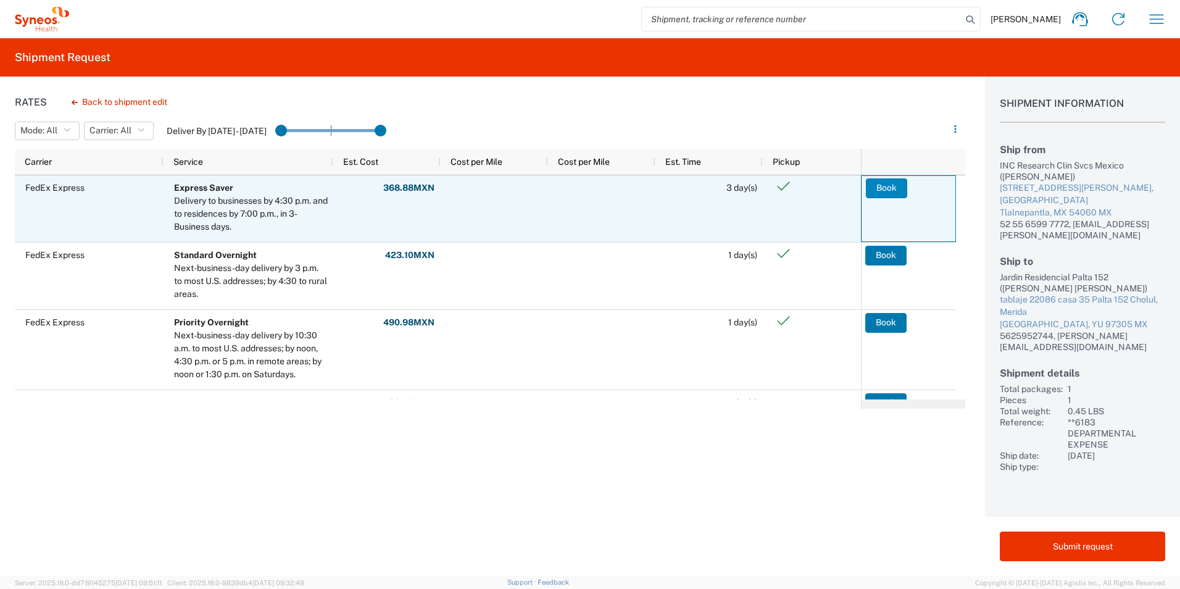
click at [586, 184] on button "Book" at bounding box center [886, 188] width 41 height 20
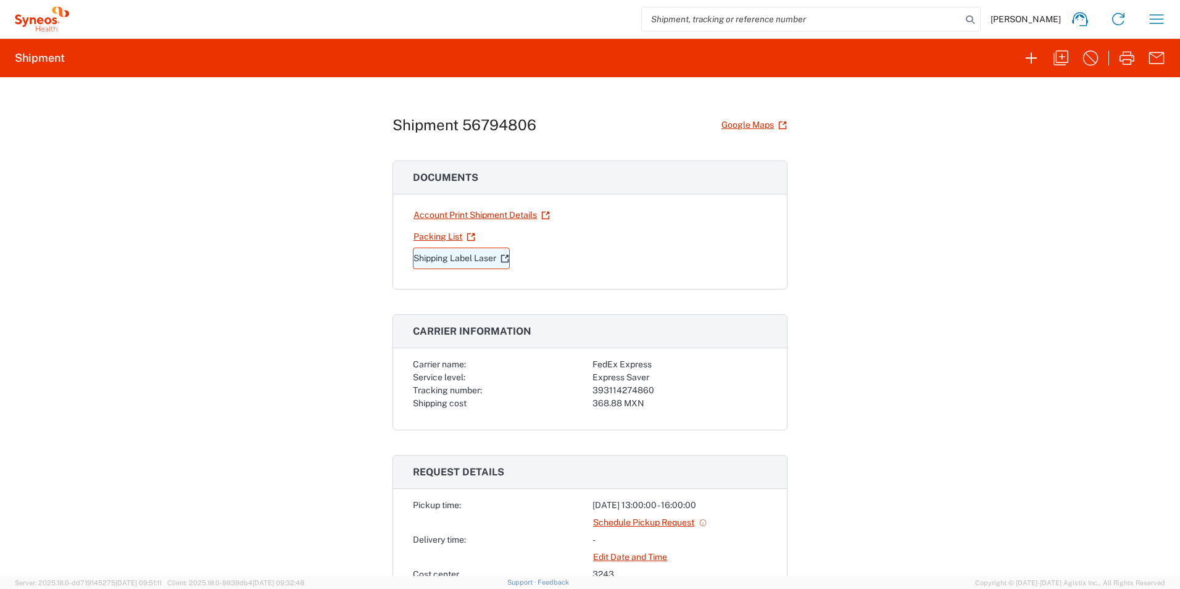
click at [481, 260] on link "Shipping Label Laser" at bounding box center [461, 258] width 97 height 22
